Goal: Task Accomplishment & Management: Manage account settings

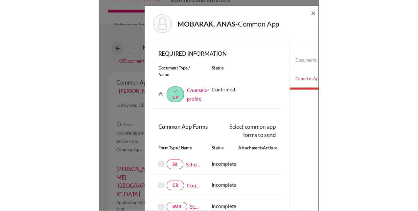
scroll to position [16, 0]
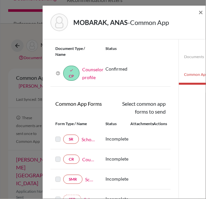
click at [76, 17] on h5 "MOBARAK, ANAS - Common App" at bounding box center [122, 22] width 96 height 10
click at [200, 13] on span "×" at bounding box center [201, 12] width 5 height 10
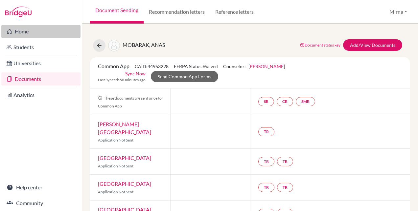
click at [16, 27] on link "Home" at bounding box center [40, 31] width 79 height 13
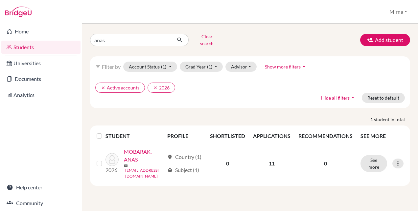
click at [140, 43] on input "anas" at bounding box center [130, 40] width 81 height 12
type input "fahad al husayan"
click button "submit" at bounding box center [179, 40] width 17 height 12
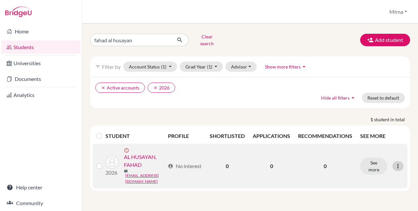
click at [397, 163] on icon at bounding box center [397, 166] width 7 height 7
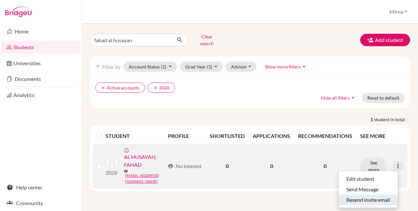
click at [358, 198] on button "Resend invite email" at bounding box center [367, 200] width 59 height 11
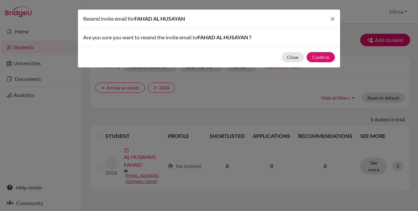
click at [322, 51] on div "Close Confirm" at bounding box center [209, 57] width 262 height 21
click at [318, 58] on button "Confirm" at bounding box center [320, 57] width 28 height 10
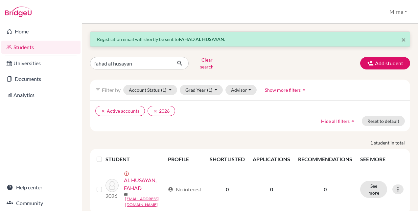
scroll to position [11, 0]
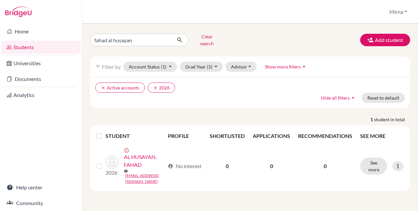
click at [123, 39] on input "fahad al husayan" at bounding box center [130, 40] width 81 height 12
type input "faisal al banwan"
click at [181, 39] on icon "submit" at bounding box center [179, 40] width 7 height 7
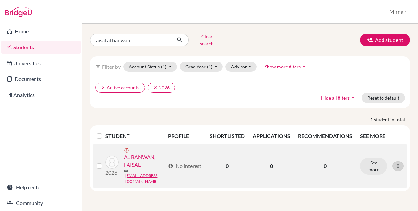
click at [396, 163] on icon at bounding box center [397, 166] width 7 height 7
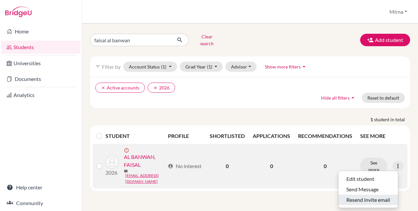
click at [373, 197] on button "Resend invite email" at bounding box center [367, 200] width 59 height 11
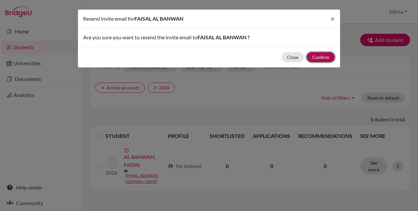
click at [324, 58] on button "Confirm" at bounding box center [320, 57] width 28 height 10
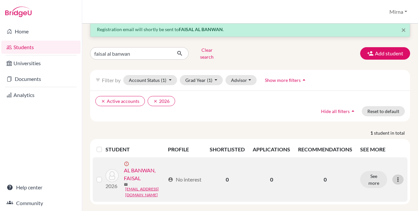
scroll to position [11, 0]
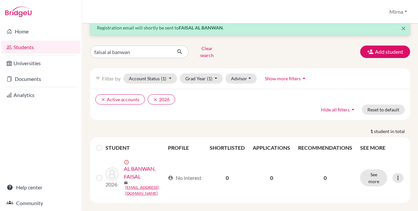
click at [264, 51] on div "faisal al banwan Clear search Add student" at bounding box center [250, 51] width 330 height 17
click at [144, 48] on input "faisal al banwan" at bounding box center [130, 52] width 81 height 12
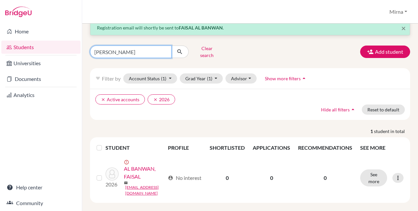
type input "anas"
click button "submit" at bounding box center [179, 52] width 17 height 12
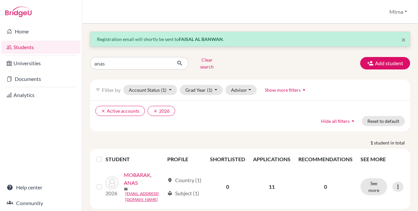
scroll to position [11, 0]
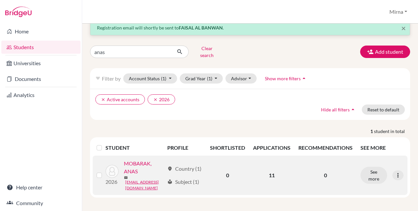
click at [124, 176] on link "MOBARAK, ANAS" at bounding box center [144, 168] width 40 height 16
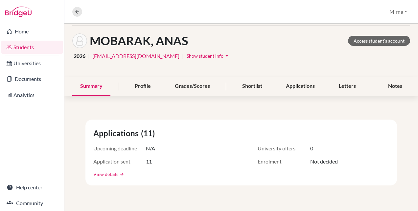
scroll to position [27, 0]
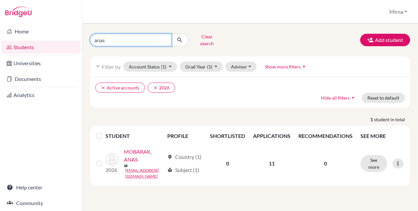
click at [115, 35] on input "anas" at bounding box center [130, 40] width 81 height 12
click button "submit" at bounding box center [179, 40] width 17 height 12
click at [232, 118] on div "1 student in total STUDENT PROFILE SHORTLISTED APPLICATIONS RECOMMENDATIONS SEE…" at bounding box center [250, 151] width 330 height 70
click at [305, 26] on div "anas Clear search Add student filter_list Filter by Account Status (1) Active a…" at bounding box center [249, 118] width 335 height 188
